Goal: Register for event/course

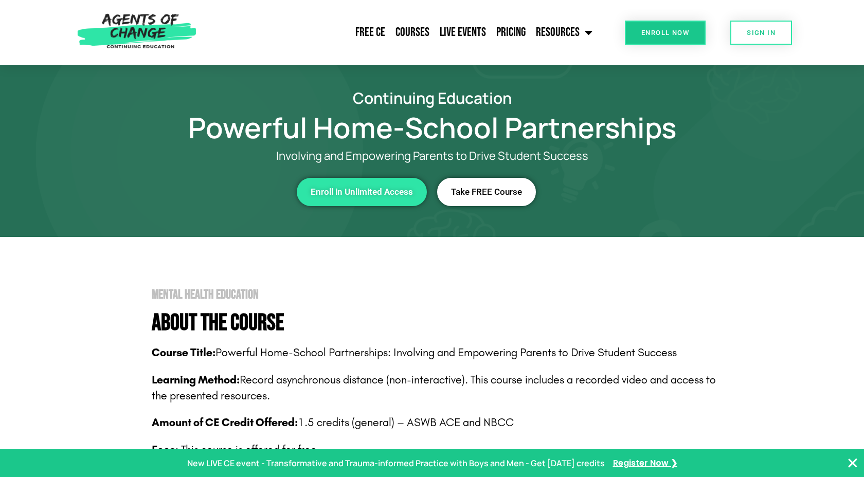
click at [479, 193] on span "Take FREE Course" at bounding box center [486, 192] width 71 height 9
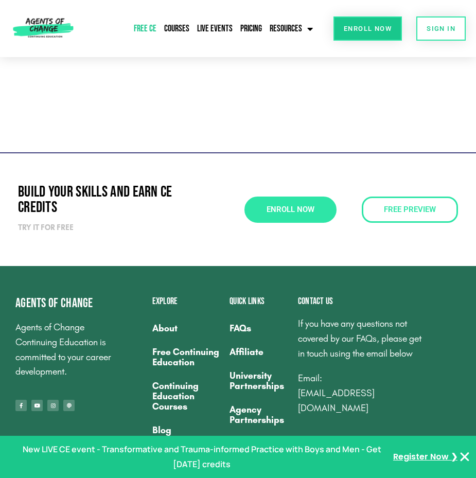
scroll to position [3371, 0]
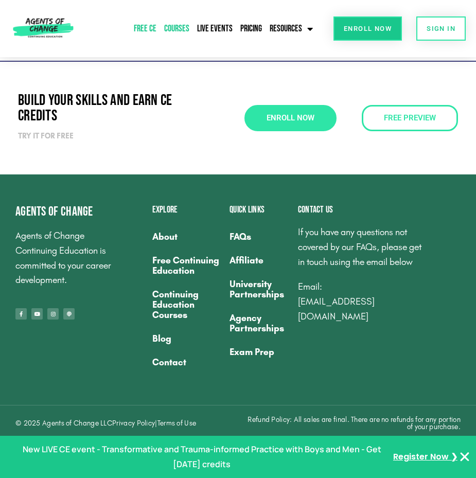
click at [176, 32] on link "Courses" at bounding box center [176, 29] width 30 height 24
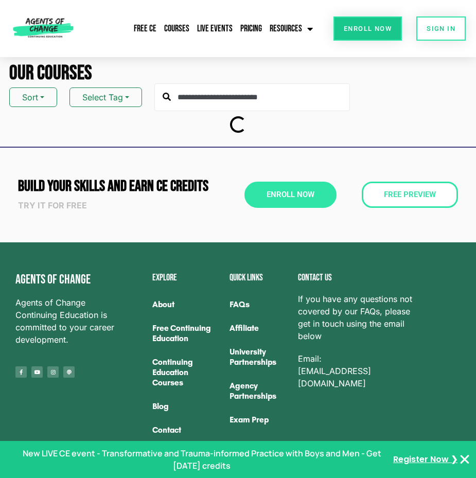
click at [155, 12] on div "Free CE Courses Live Events Pricing Resources Blog State Requirements: Social W…" at bounding box center [208, 28] width 214 height 37
click at [151, 29] on link "Free CE" at bounding box center [145, 29] width 28 height 24
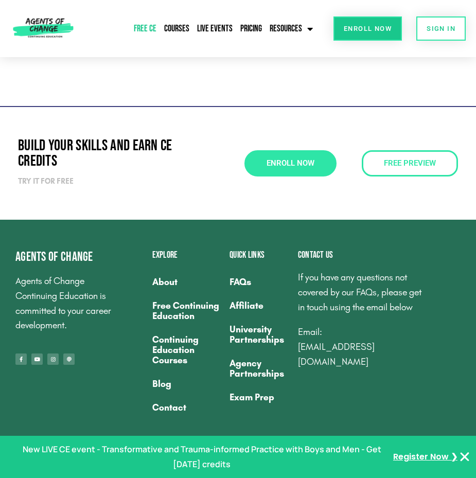
scroll to position [3371, 0]
